Goal: Information Seeking & Learning: Learn about a topic

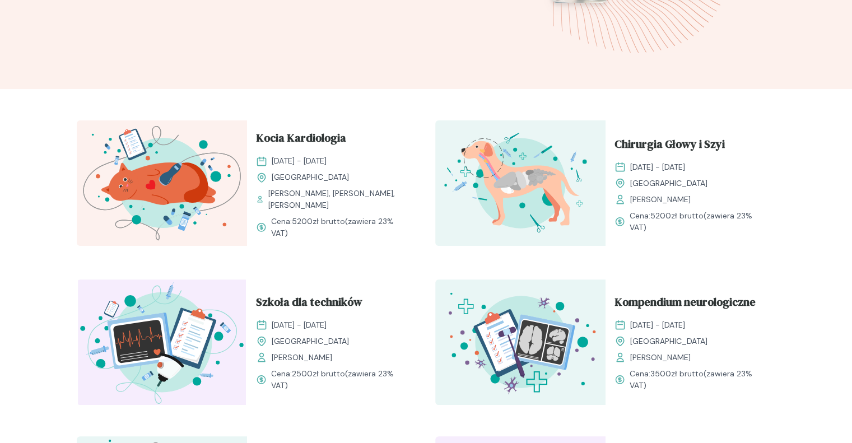
scroll to position [392, 0]
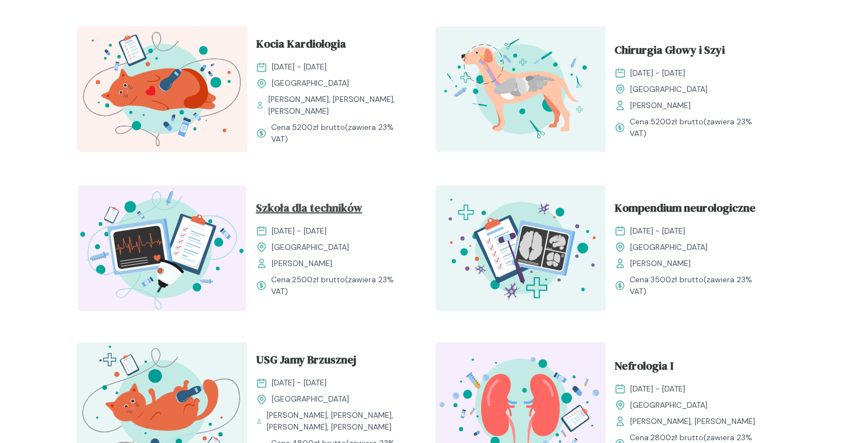
click at [321, 207] on span "Szkoła dla techników" at bounding box center [309, 209] width 106 height 21
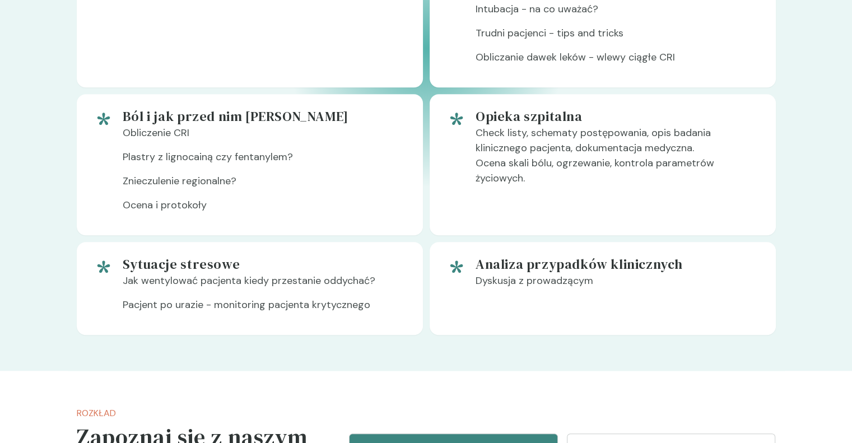
scroll to position [1009, 0]
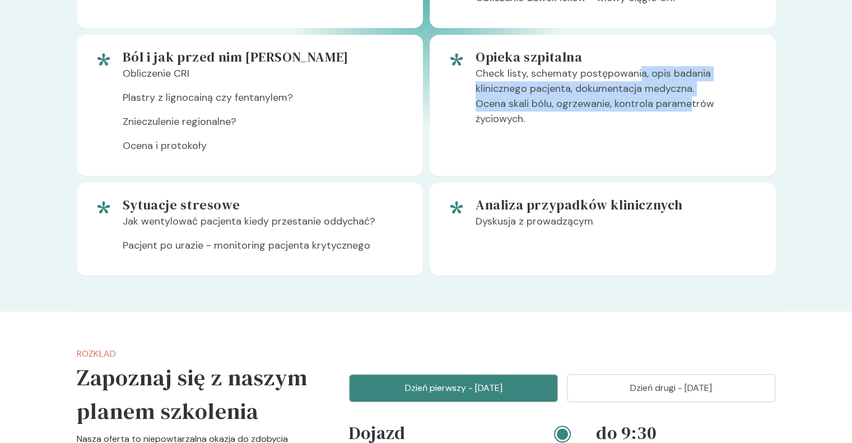
drag, startPoint x: 677, startPoint y: 97, endPoint x: 690, endPoint y: 115, distance: 22.5
click at [690, 115] on p "Check listy, schematy postępowania, opis badania klinicznego pacjenta, dokument…" at bounding box center [617, 100] width 282 height 69
click at [534, 126] on p "Check listy, schematy postępowania, opis badania klinicznego pacjenta, dokument…" at bounding box center [617, 100] width 282 height 69
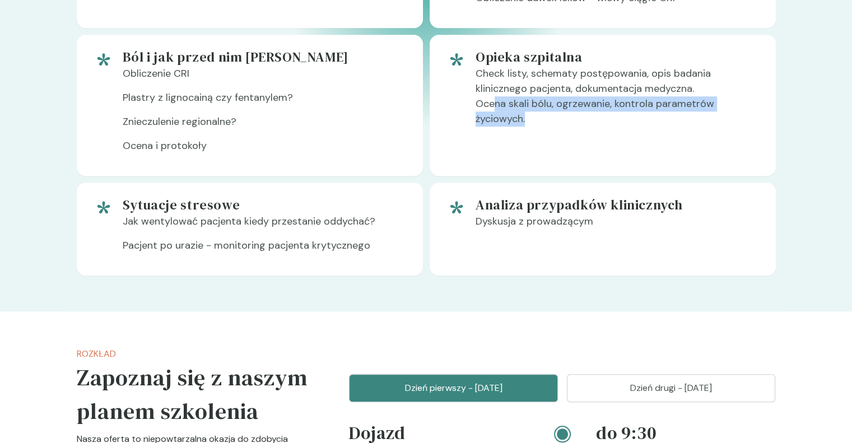
drag, startPoint x: 492, startPoint y: 128, endPoint x: 665, endPoint y: 134, distance: 173.2
click at [663, 134] on p "Check listy, schematy postępowania, opis badania klinicznego pacjenta, dokument…" at bounding box center [617, 100] width 282 height 69
click at [684, 135] on p "Check listy, schematy postępowania, opis badania klinicznego pacjenta, dokument…" at bounding box center [617, 100] width 282 height 69
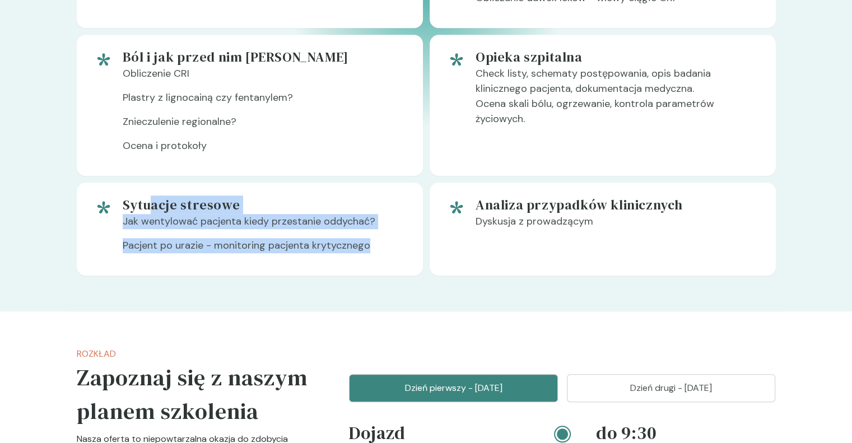
drag, startPoint x: 152, startPoint y: 224, endPoint x: 379, endPoint y: 262, distance: 230.2
click at [379, 262] on div "Sytuacje stresowe Jak wentylować pacjenta kiedy przestanie oddychać? Pacjent po…" at bounding box center [264, 229] width 282 height 66
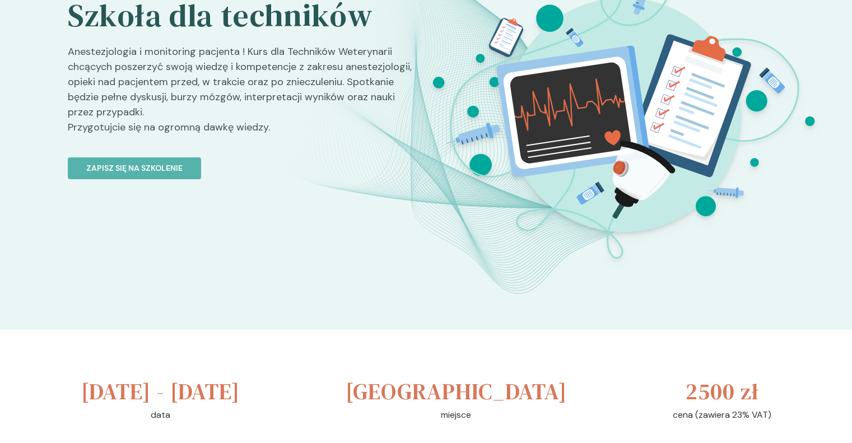
scroll to position [224, 0]
